Goal: Navigation & Orientation: Find specific page/section

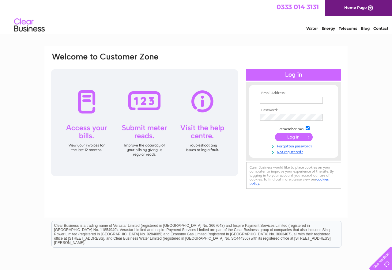
type input "dave.smithygarage@tiscali.co.uk"
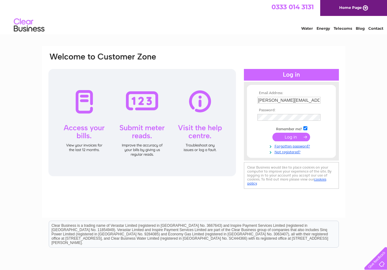
click at [295, 135] on input "submit" at bounding box center [291, 137] width 38 height 9
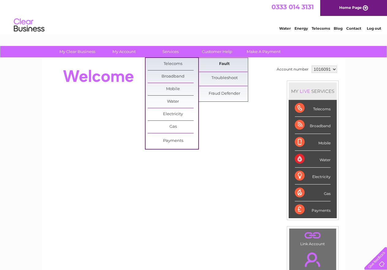
click at [222, 63] on link "Fault" at bounding box center [224, 64] width 51 height 12
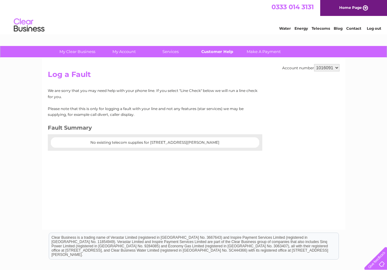
click at [216, 51] on link "Customer Help" at bounding box center [217, 51] width 51 height 11
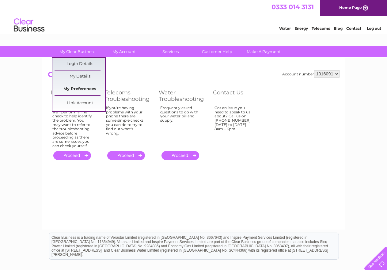
click at [81, 88] on link "My Preferences" at bounding box center [80, 89] width 51 height 12
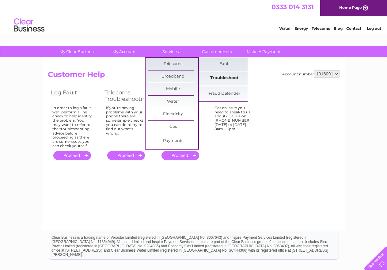
click at [223, 75] on link "Troubleshoot" at bounding box center [224, 78] width 51 height 12
click at [217, 92] on link "Fraud Defender" at bounding box center [224, 94] width 51 height 12
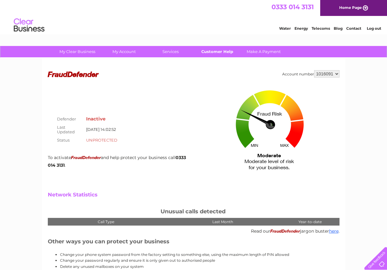
click at [217, 50] on link "Customer Help" at bounding box center [217, 51] width 51 height 11
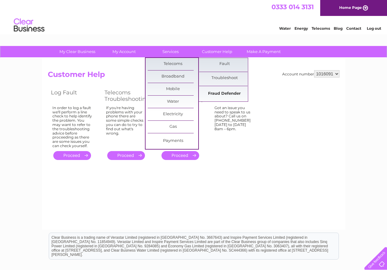
click at [217, 92] on link "Fraud Defender" at bounding box center [224, 94] width 51 height 12
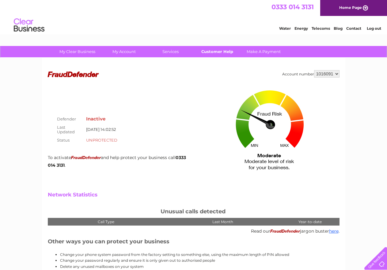
click at [216, 49] on link "Customer Help" at bounding box center [217, 51] width 51 height 11
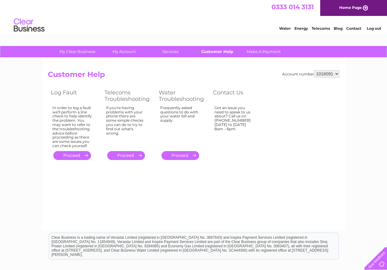
click at [219, 50] on link "Customer Help" at bounding box center [217, 51] width 51 height 11
click at [128, 154] on link "." at bounding box center [126, 155] width 38 height 9
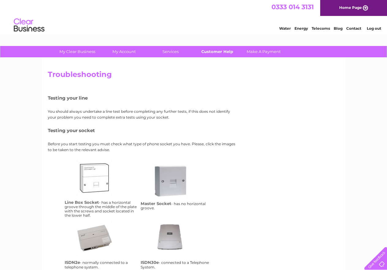
click at [219, 51] on link "Customer Help" at bounding box center [217, 51] width 51 height 11
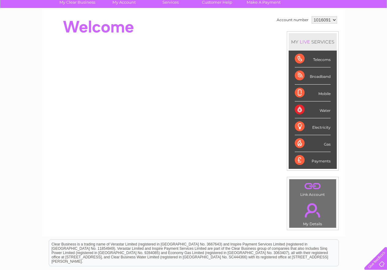
scroll to position [61, 0]
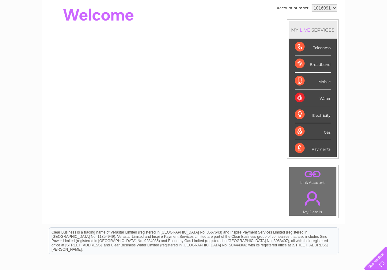
click at [320, 47] on div "Telecoms" at bounding box center [313, 47] width 36 height 17
click at [302, 47] on div "Telecoms" at bounding box center [313, 47] width 36 height 17
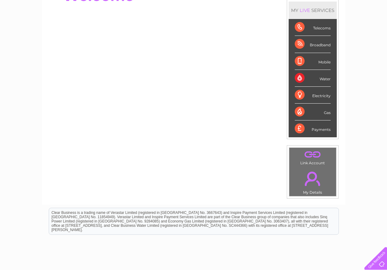
scroll to position [0, 0]
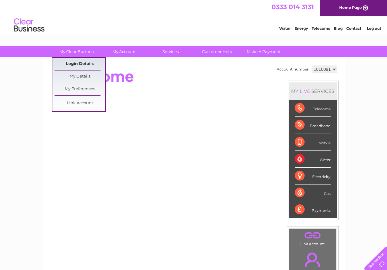
click at [78, 62] on link "Login Details" at bounding box center [80, 64] width 51 height 12
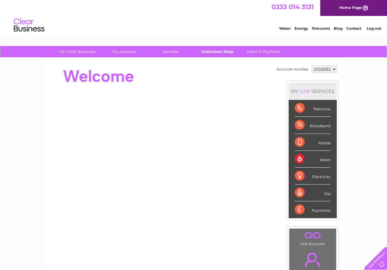
click at [209, 50] on link "Customer Help" at bounding box center [217, 51] width 51 height 11
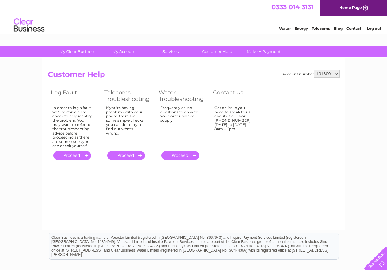
click at [126, 154] on link "." at bounding box center [126, 155] width 38 height 9
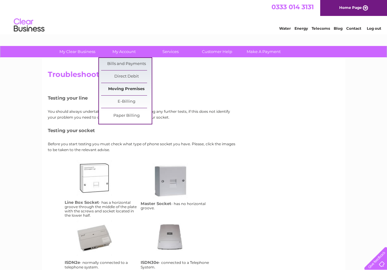
click at [122, 87] on link "Moving Premises" at bounding box center [126, 89] width 51 height 12
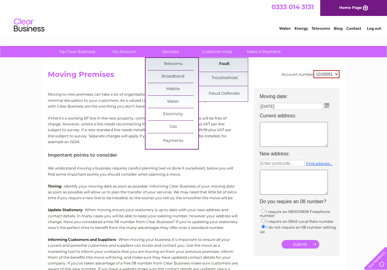
click at [223, 62] on link "Fault" at bounding box center [224, 64] width 51 height 12
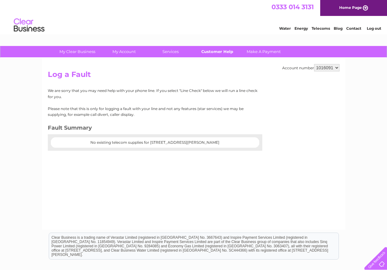
click at [218, 49] on link "Customer Help" at bounding box center [217, 51] width 51 height 11
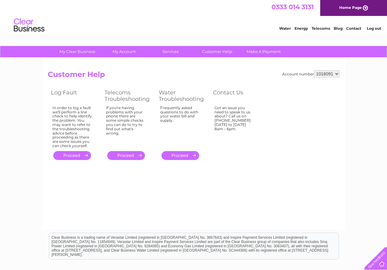
click at [126, 155] on link "." at bounding box center [126, 155] width 38 height 9
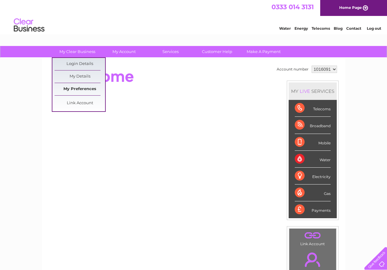
click at [77, 88] on link "My Preferences" at bounding box center [80, 89] width 51 height 12
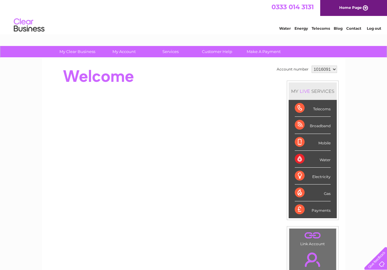
click at [178, 74] on div at bounding box center [159, 76] width 223 height 24
